Goal: Task Accomplishment & Management: Manage account settings

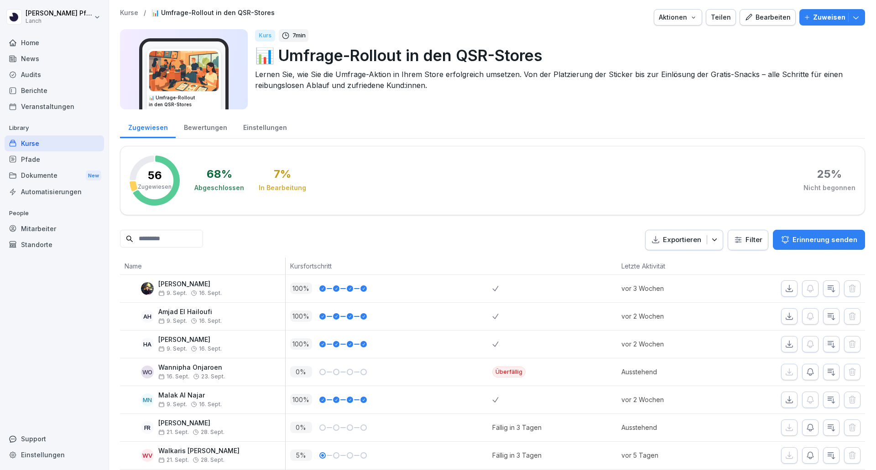
click at [21, 36] on div "Home" at bounding box center [54, 43] width 99 height 16
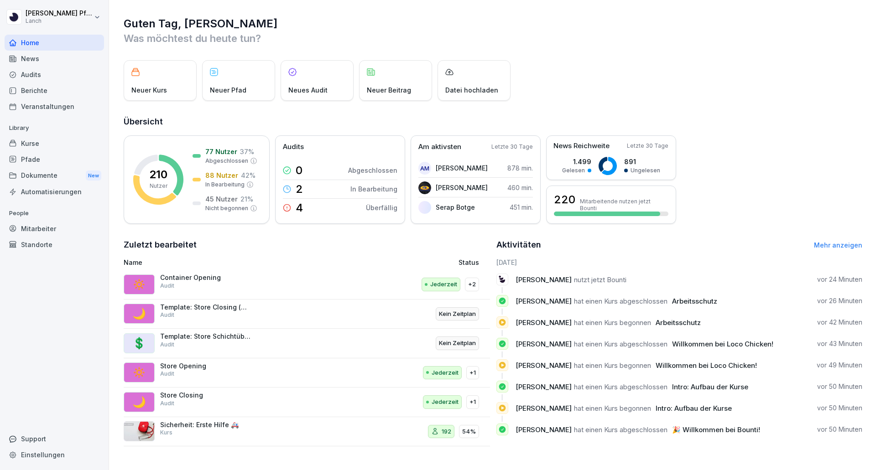
click at [19, 228] on div "Mitarbeiter" at bounding box center [54, 229] width 99 height 16
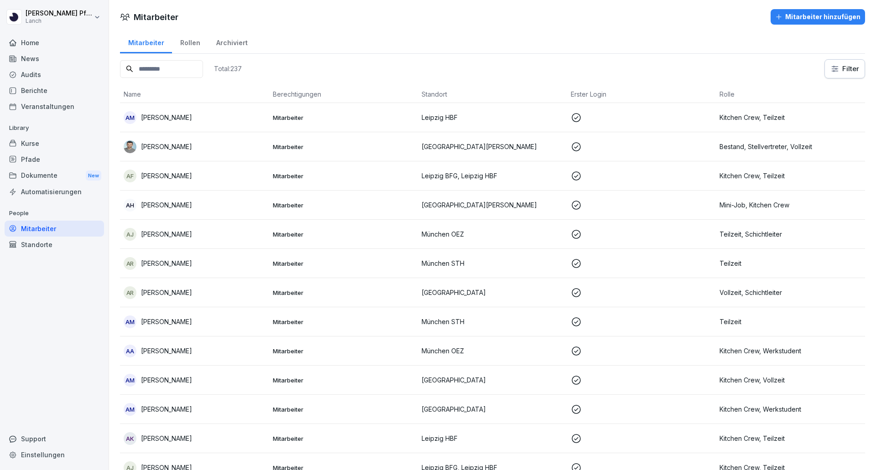
click at [166, 72] on input at bounding box center [161, 69] width 83 height 18
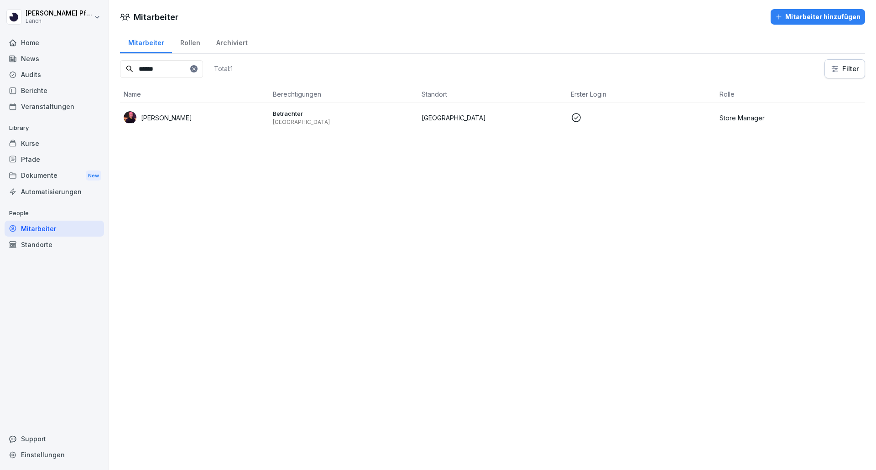
type input "******"
click at [165, 124] on td "[PERSON_NAME]" at bounding box center [194, 117] width 149 height 29
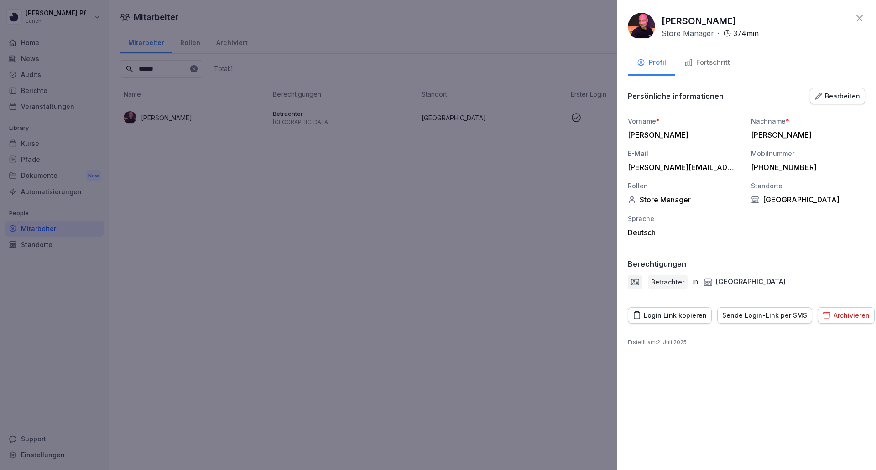
click at [858, 17] on icon at bounding box center [859, 18] width 6 height 6
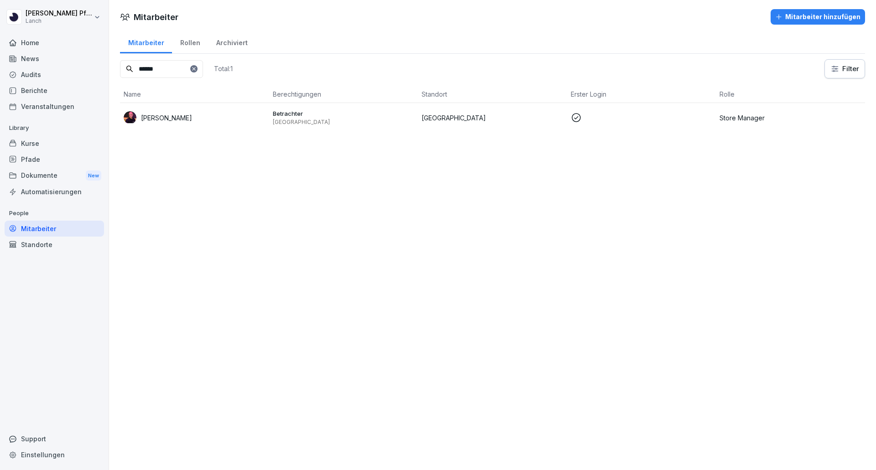
click at [197, 72] on div at bounding box center [193, 68] width 7 height 7
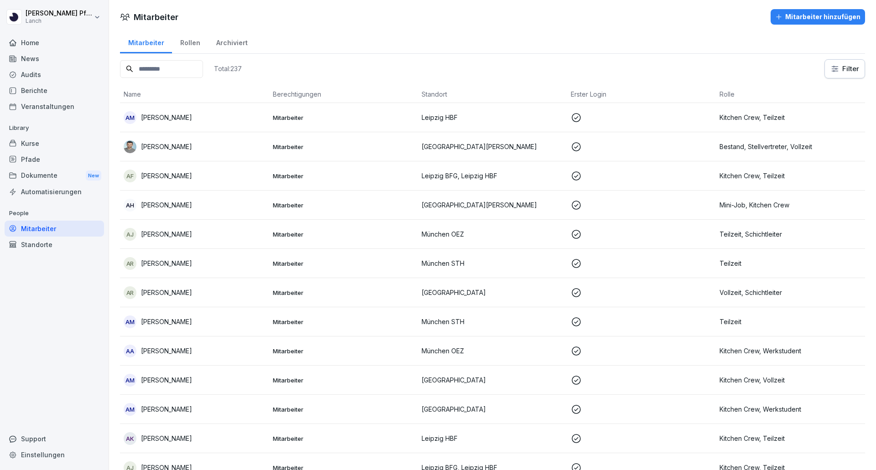
click at [173, 68] on input at bounding box center [161, 69] width 83 height 18
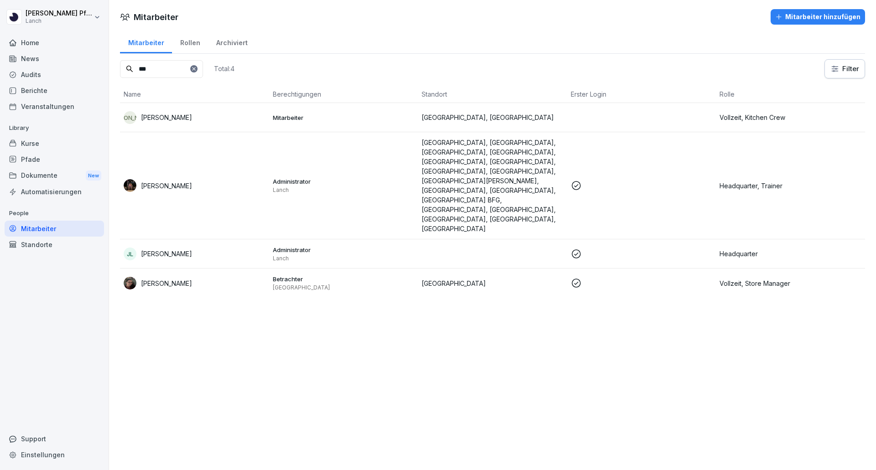
type input "***"
click at [161, 279] on p "[PERSON_NAME]" at bounding box center [166, 284] width 51 height 10
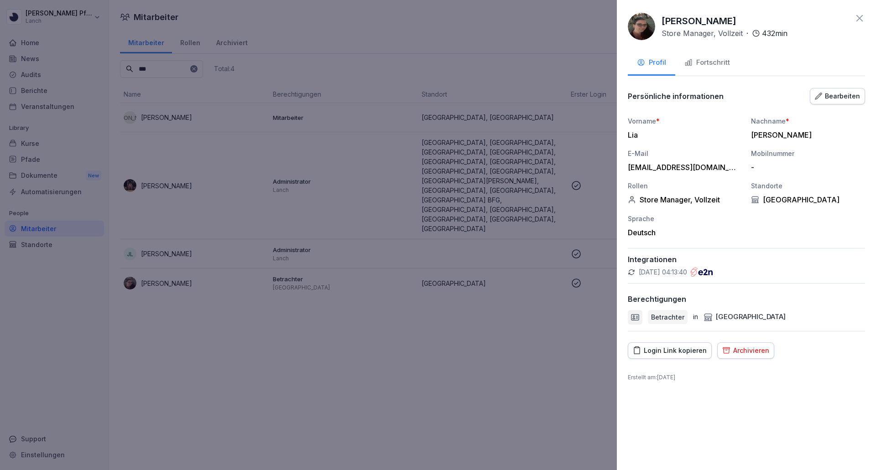
click at [713, 64] on div "Fortschritt" at bounding box center [707, 62] width 46 height 10
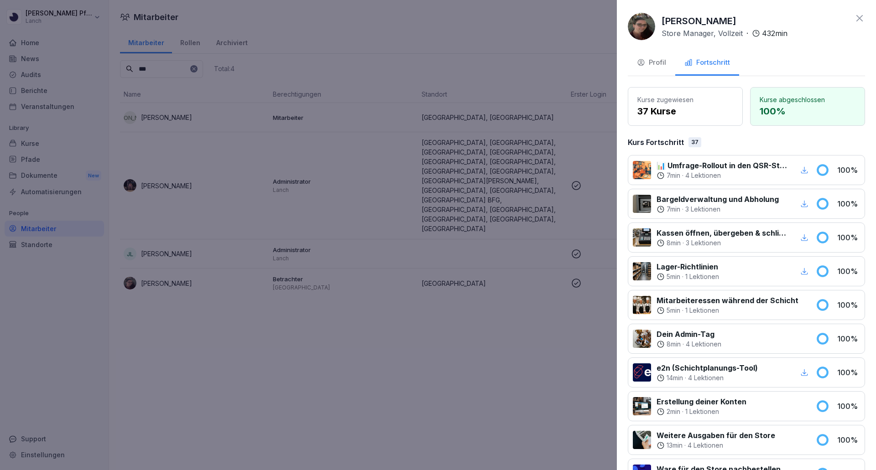
click at [640, 66] on icon "button" at bounding box center [641, 62] width 8 height 8
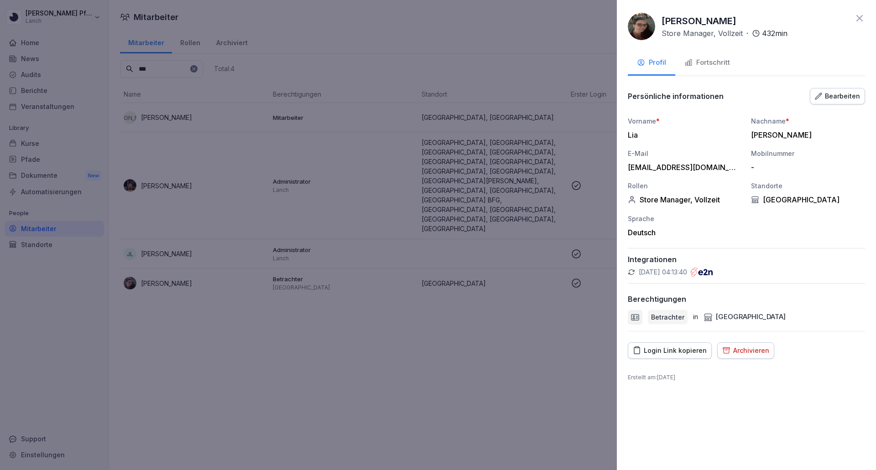
click at [859, 16] on icon at bounding box center [859, 18] width 11 height 11
